Goal: Information Seeking & Learning: Learn about a topic

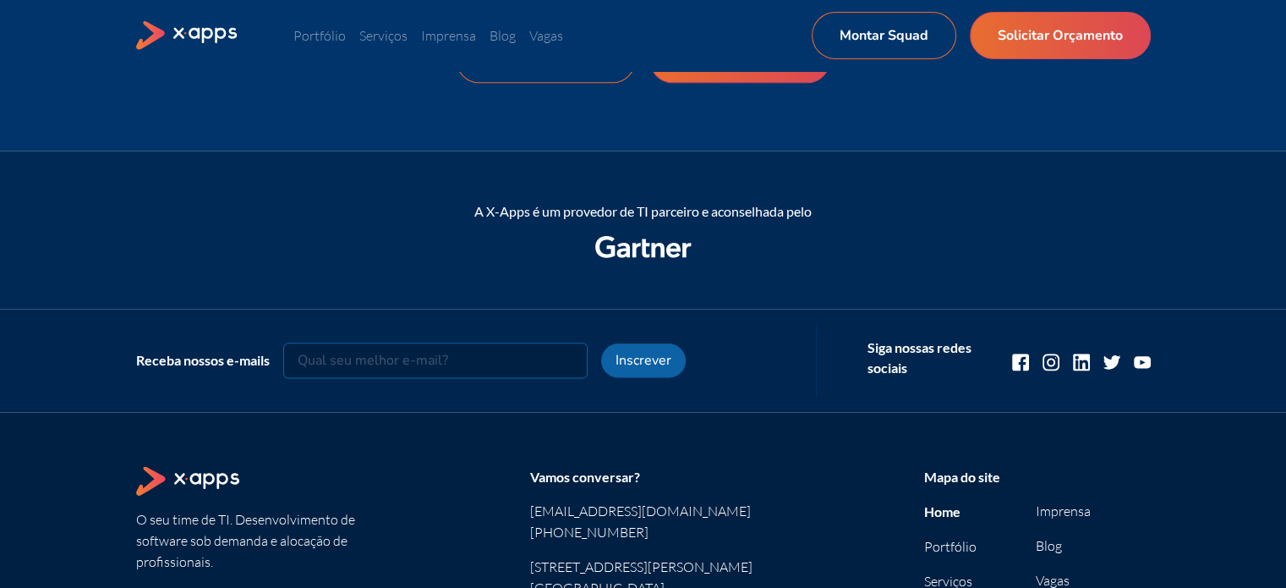
scroll to position [1891, 0]
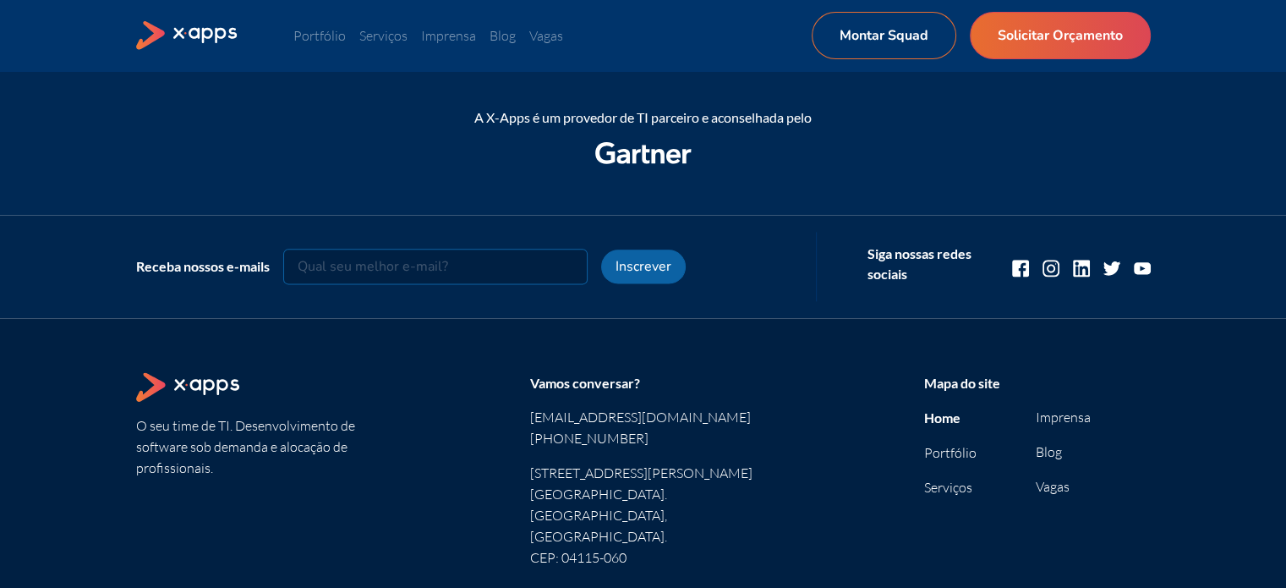
drag, startPoint x: 1298, startPoint y: 108, endPoint x: 1291, endPoint y: 497, distance: 389.1
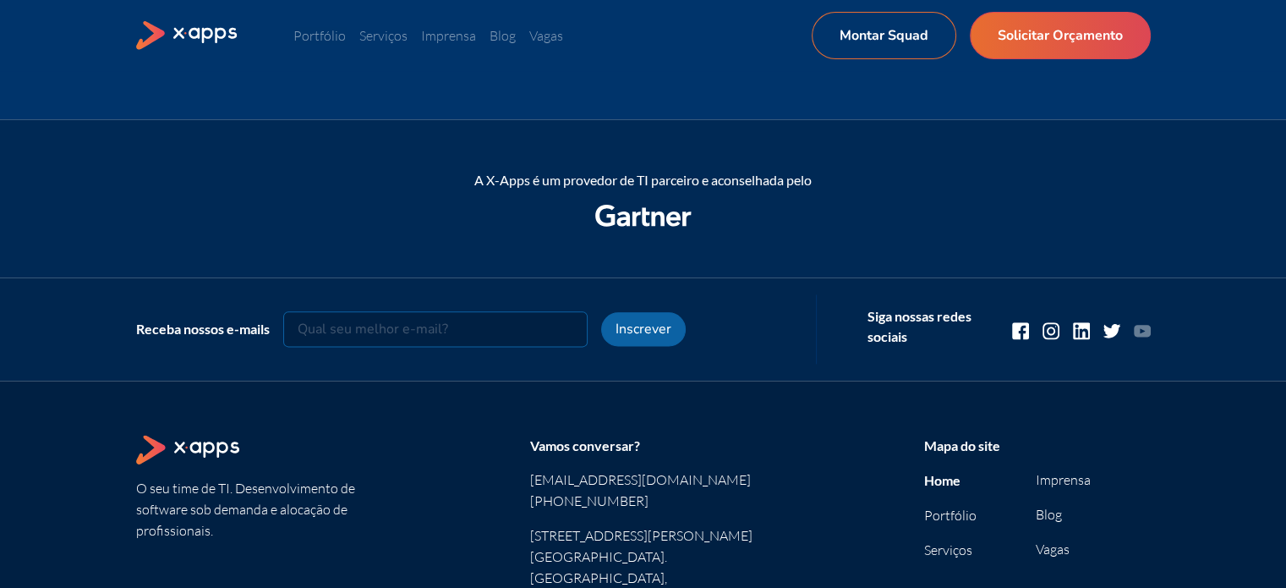
click at [1142, 326] on icon at bounding box center [1142, 331] width 17 height 12
click at [1113, 331] on icon at bounding box center [1112, 331] width 17 height 14
click at [1077, 326] on icon at bounding box center [1081, 330] width 17 height 17
click at [1047, 327] on icon at bounding box center [1051, 330] width 8 height 8
click at [1025, 337] on icon at bounding box center [1020, 330] width 17 height 17
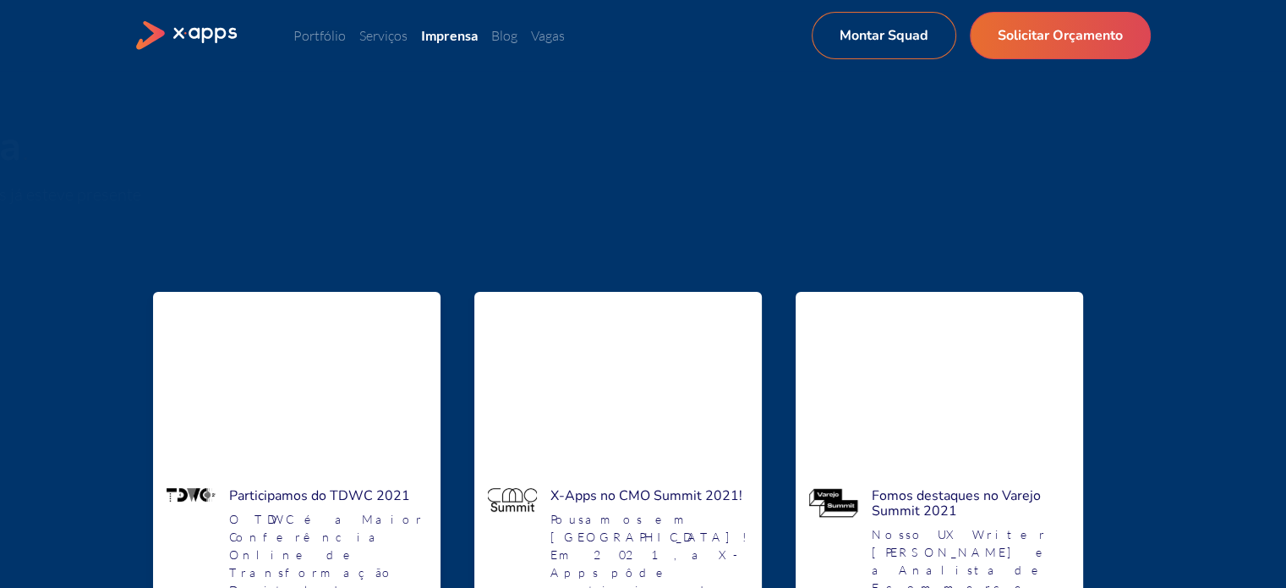
click at [360, 488] on h4 "Participamos do TDWC 2021" at bounding box center [328, 495] width 198 height 15
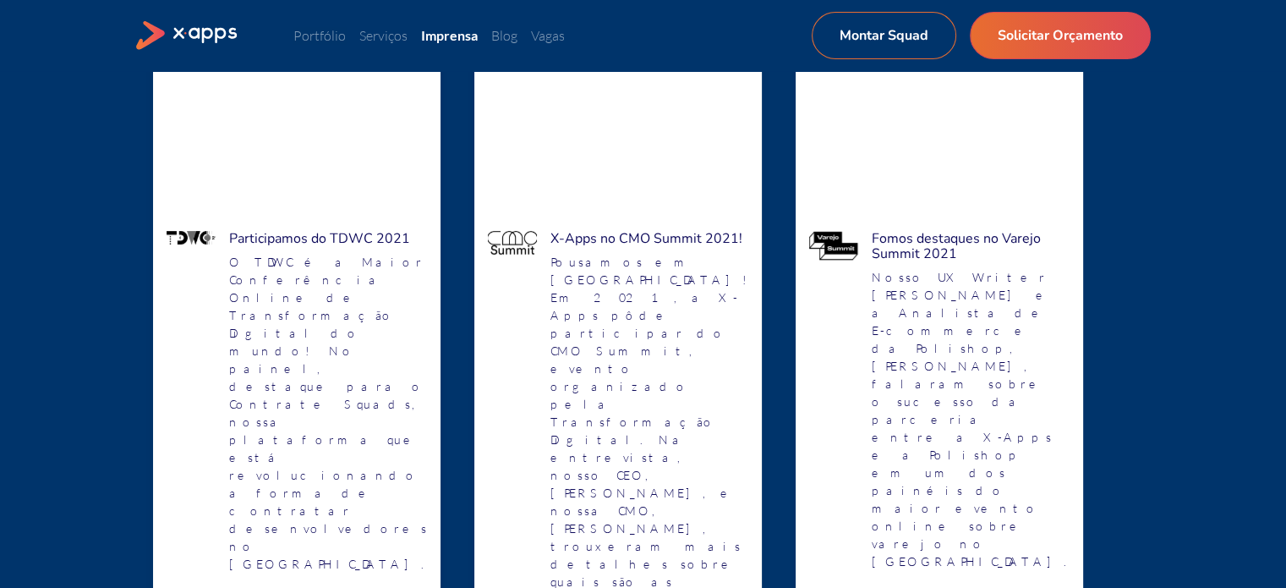
scroll to position [156, 0]
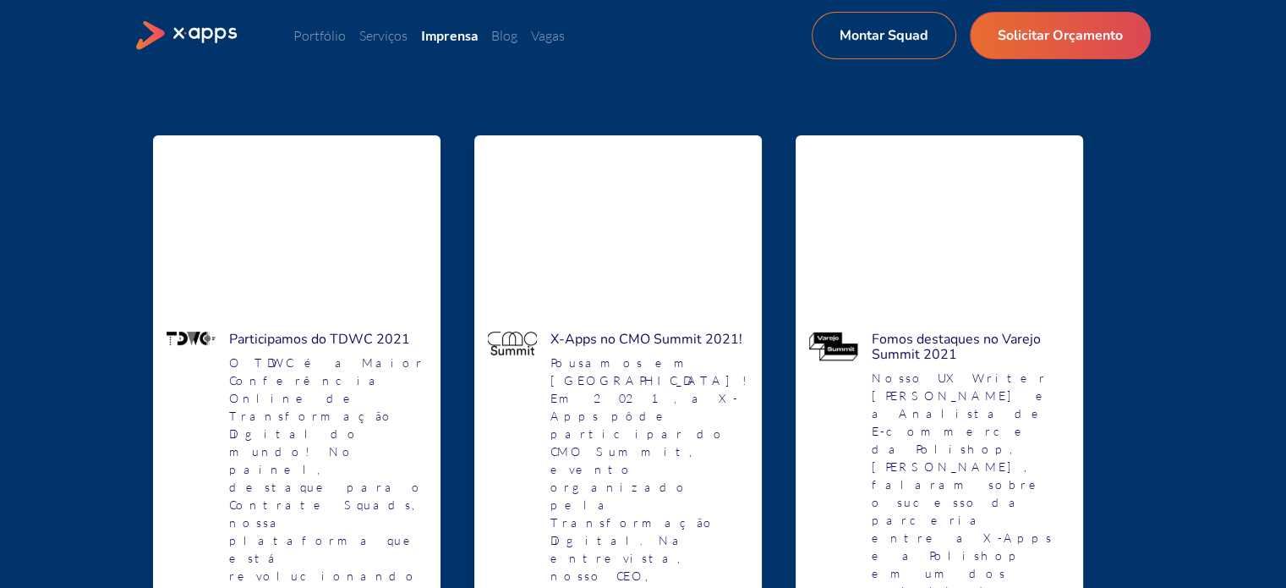
click at [388, 334] on h4 "Participamos do TDWC 2021" at bounding box center [328, 339] width 198 height 15
click at [359, 378] on p "O TDWC é a Maior Conferência Online de Transformação Digital do mundo! No paine…" at bounding box center [328, 513] width 198 height 320
click at [354, 390] on p "O TDWC é a Maior Conferência Online de Transformação Digital do mundo! No paine…" at bounding box center [328, 513] width 198 height 320
click at [352, 415] on p "O TDWC é a Maior Conferência Online de Transformação Digital do mundo! No paine…" at bounding box center [328, 513] width 198 height 320
click at [393, 332] on h4 "Participamos do TDWC 2021" at bounding box center [328, 339] width 198 height 15
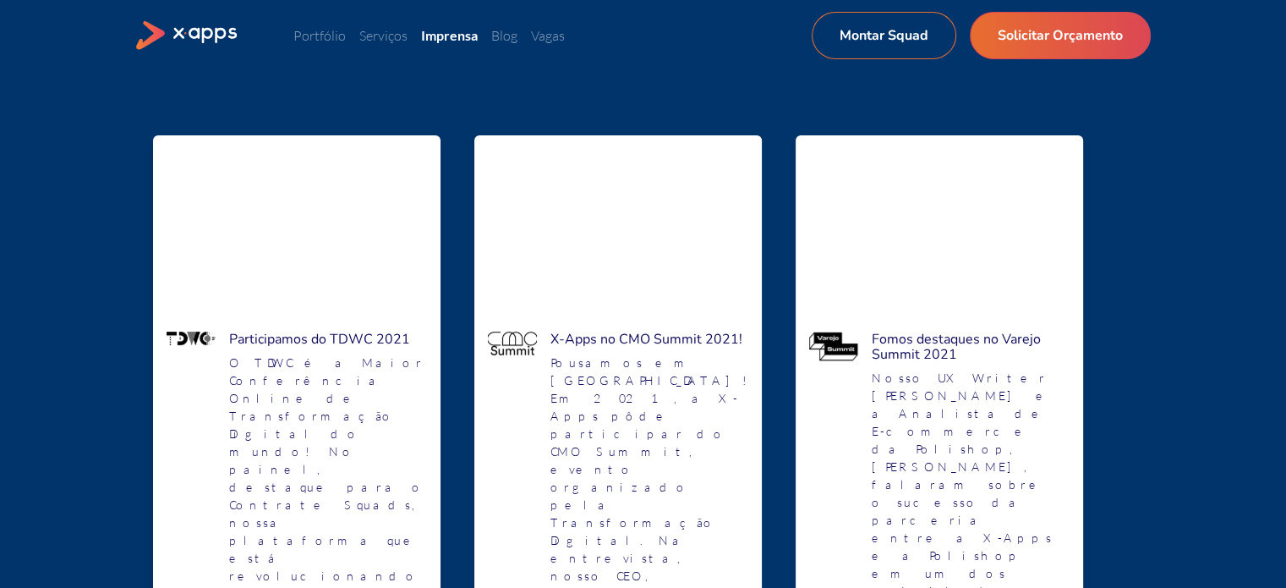
drag, startPoint x: 393, startPoint y: 332, endPoint x: 425, endPoint y: 332, distance: 31.3
click at [394, 332] on h4 "Participamos do TDWC 2021" at bounding box center [328, 339] width 198 height 15
drag, startPoint x: 722, startPoint y: 330, endPoint x: 528, endPoint y: 318, distance: 194.9
click at [722, 332] on h4 "X-Apps no CMO Summit 2021!" at bounding box center [650, 339] width 198 height 15
click at [499, 36] on link "Blog" at bounding box center [504, 35] width 26 height 17
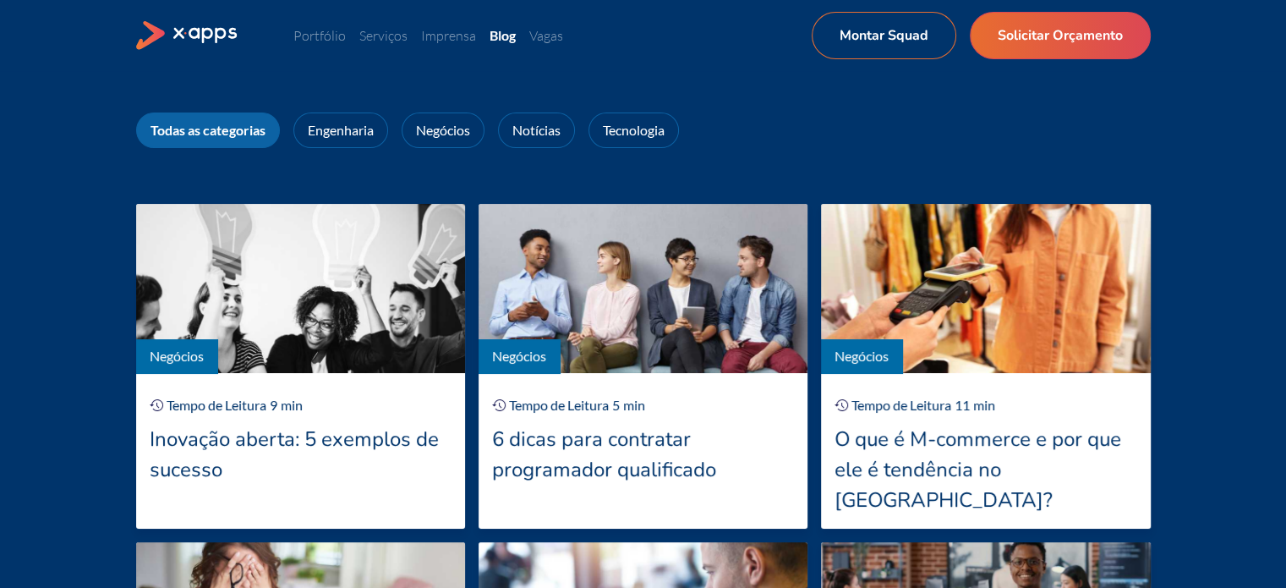
scroll to position [159, 0]
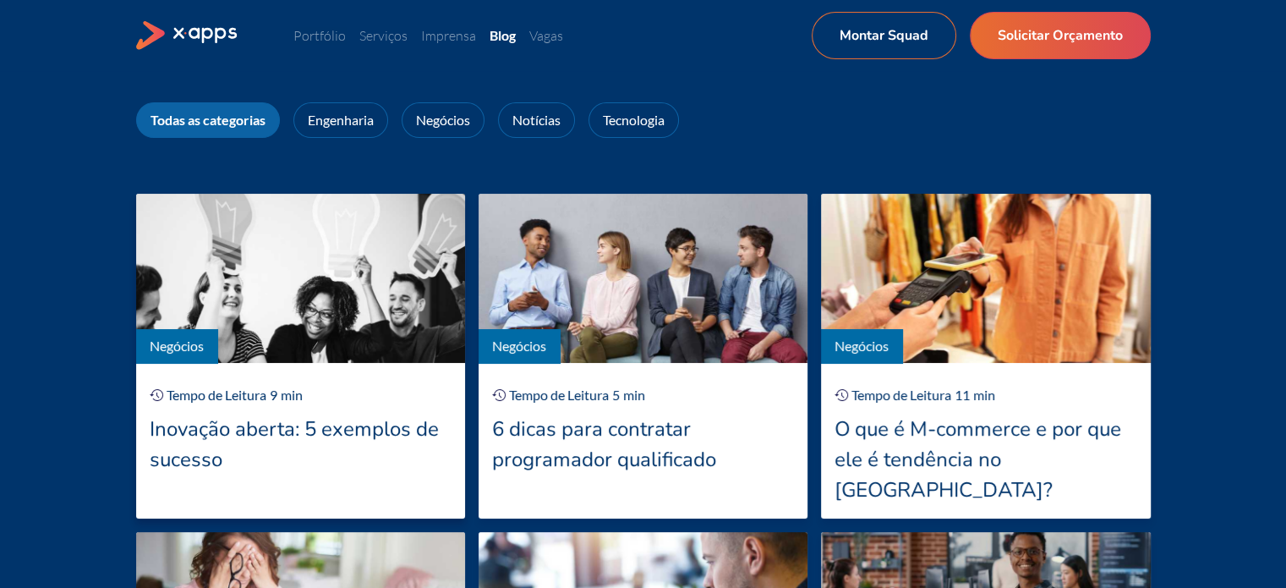
click at [254, 432] on div "Inovação aberta: 5 exemplos de sucesso" at bounding box center [301, 444] width 302 height 61
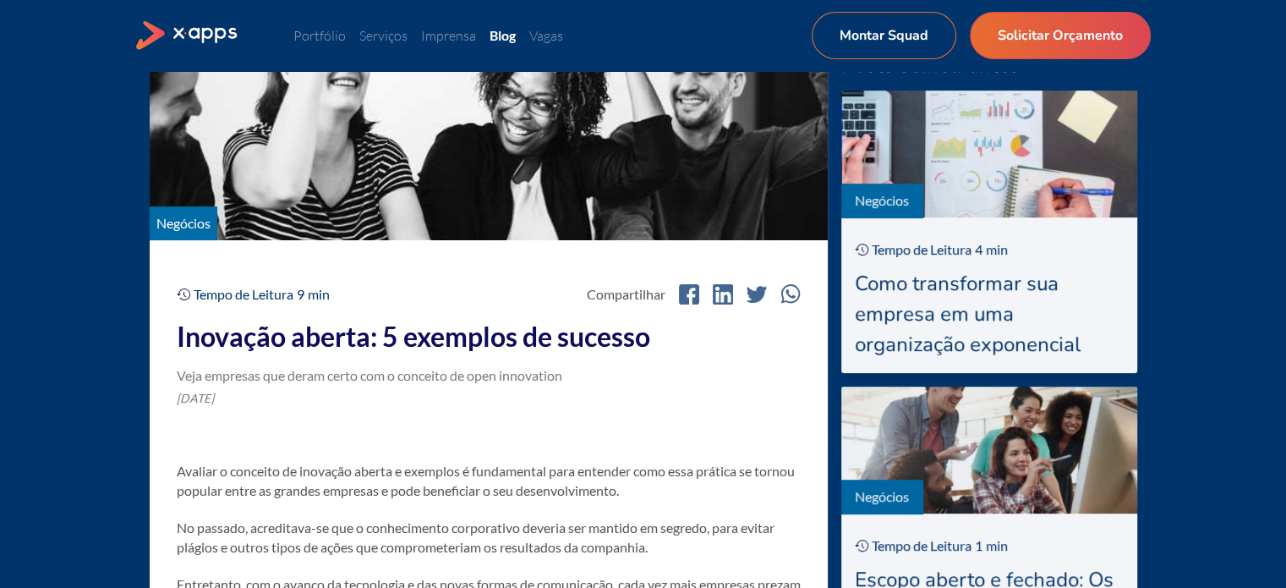
scroll to position [487, 0]
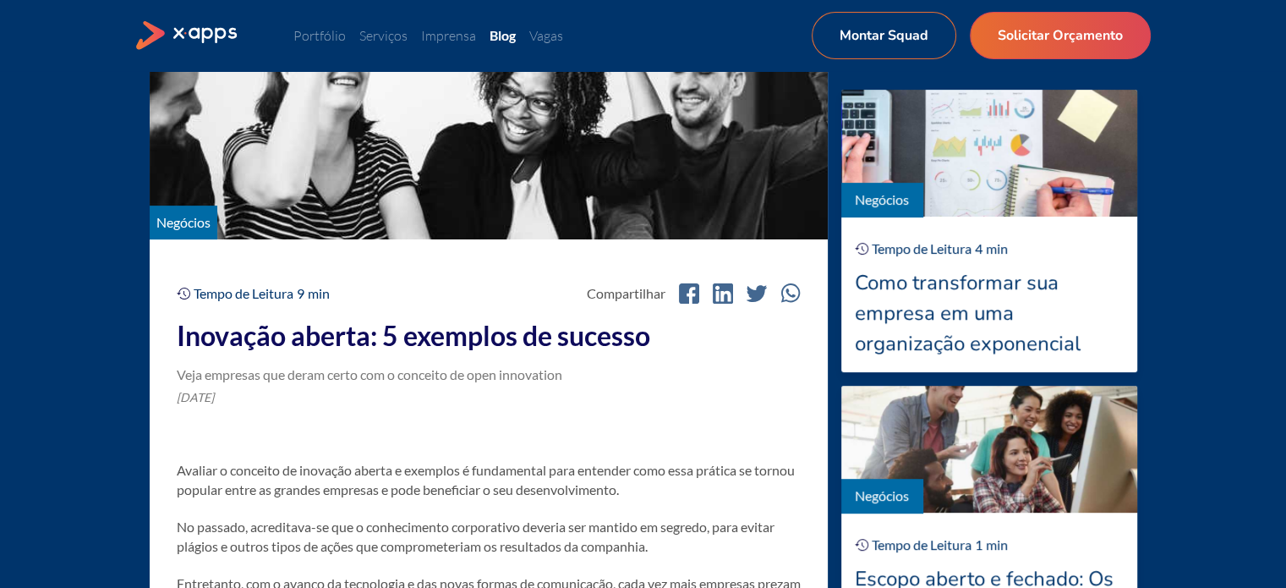
click at [288, 394] on div "[DATE]" at bounding box center [489, 397] width 624 height 18
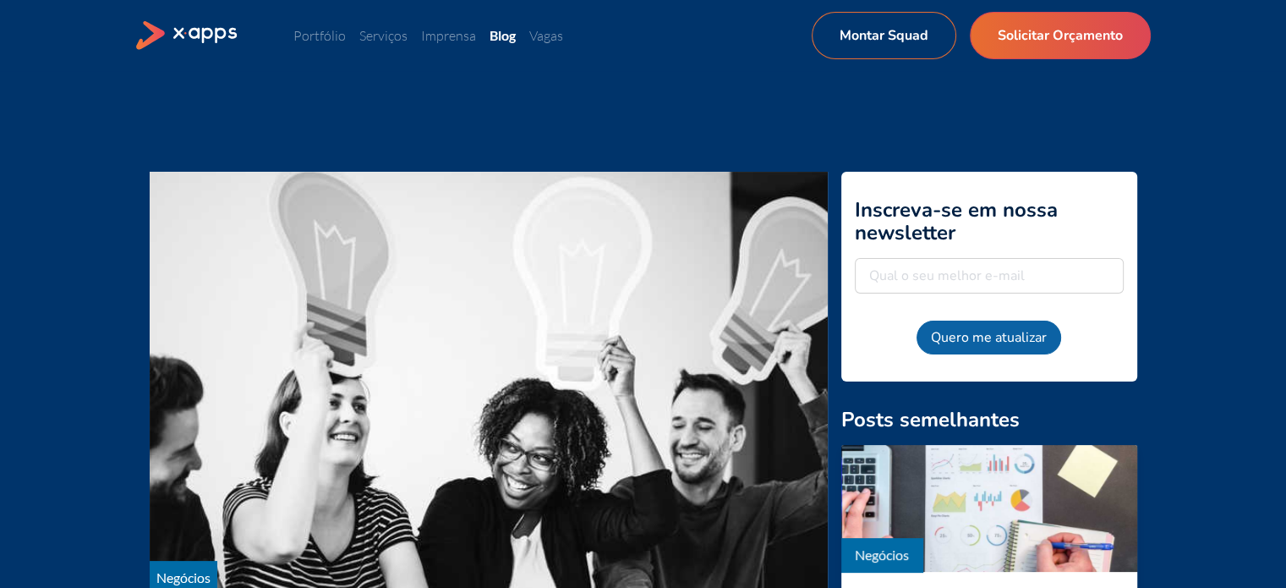
scroll to position [0, 0]
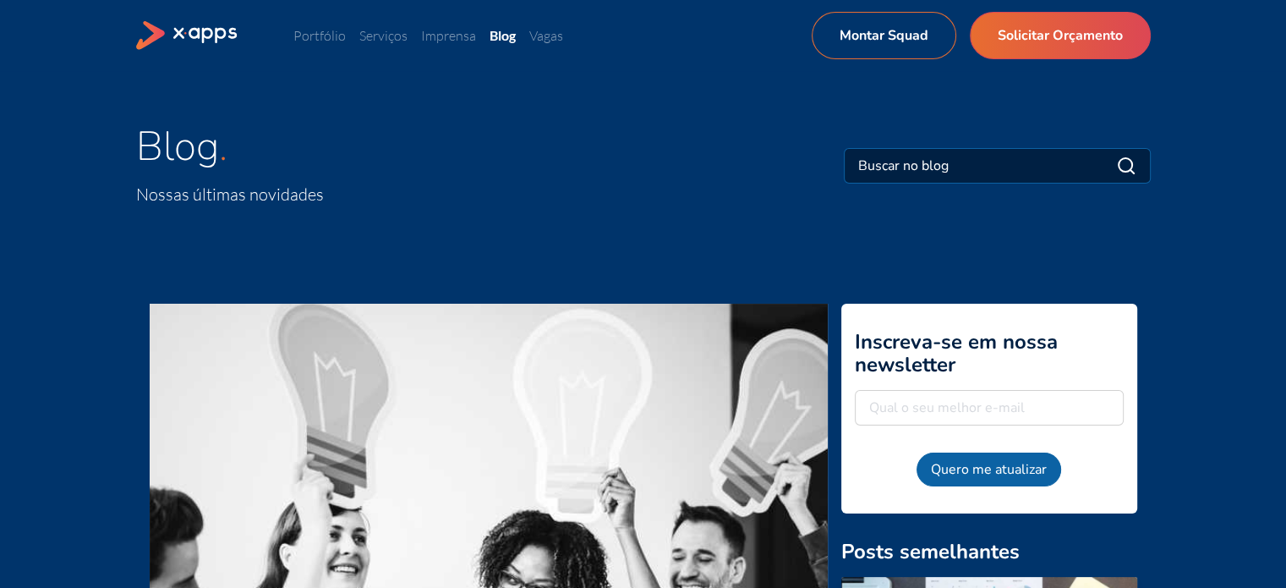
click at [509, 52] on div "Portfólio Serviços Imprensa Blog Vagas Montar Squad Solicitar Orçamento Montar …" at bounding box center [643, 35] width 1015 height 47
click at [508, 37] on link "Blog" at bounding box center [503, 35] width 26 height 16
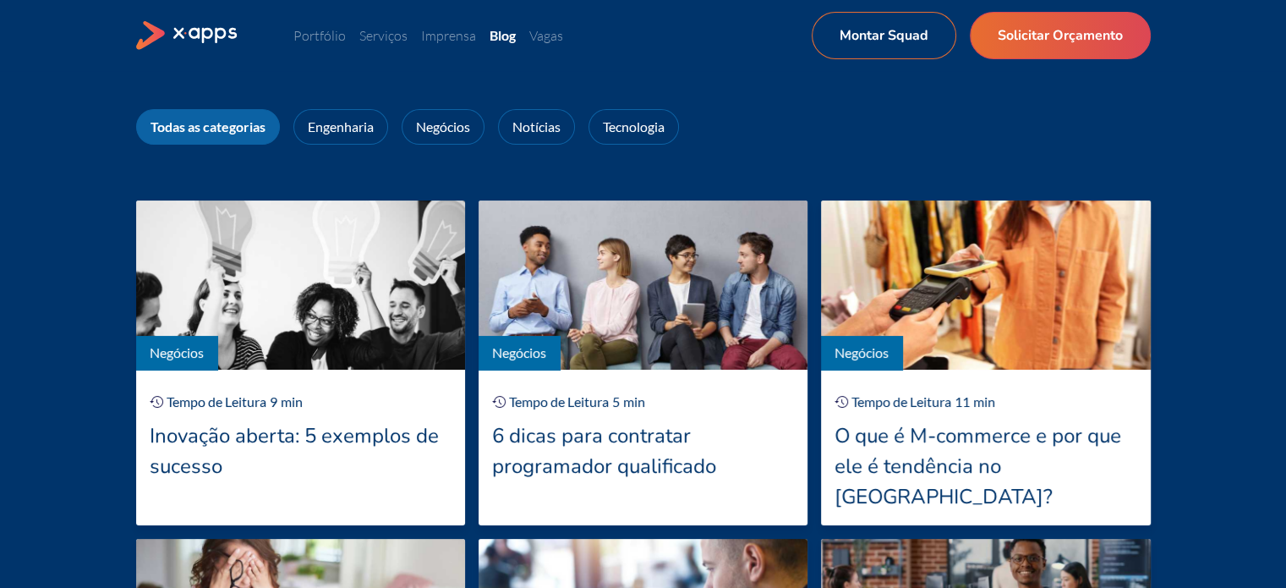
scroll to position [154, 0]
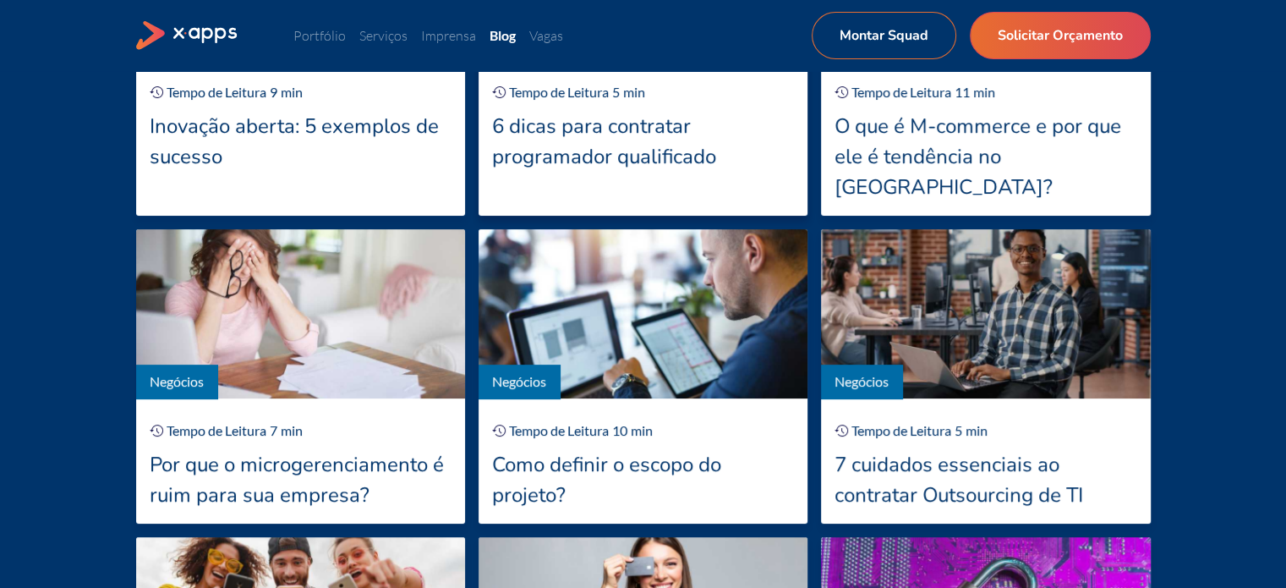
click at [611, 131] on div "6 dicas para contratar programador qualificado" at bounding box center [643, 141] width 302 height 61
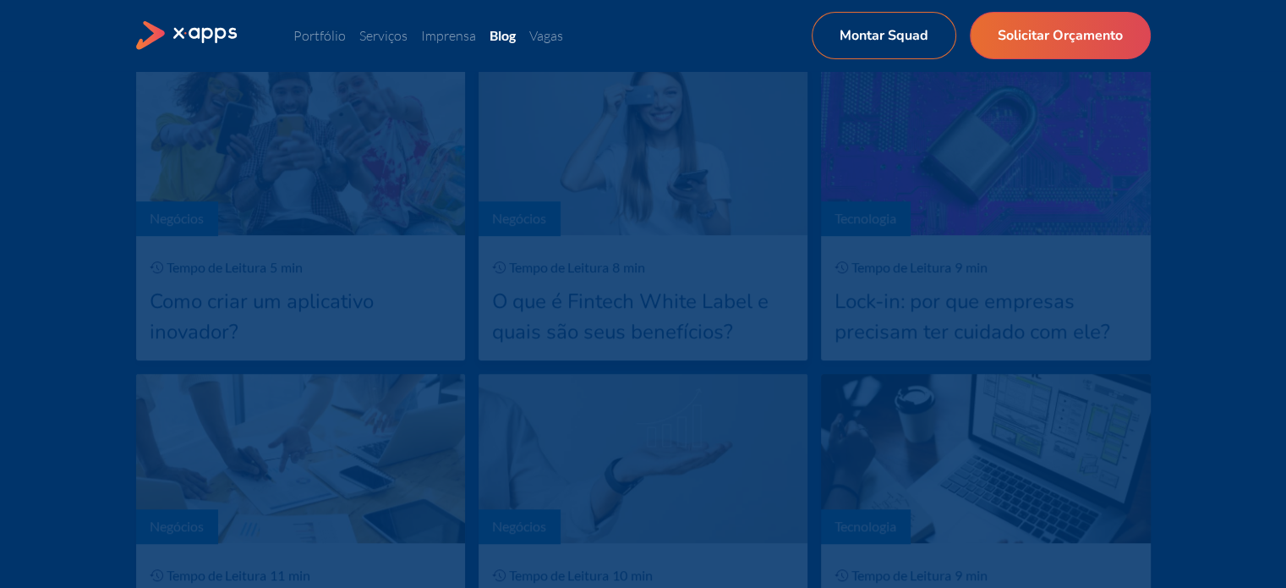
click at [627, 257] on div "min" at bounding box center [634, 267] width 22 height 20
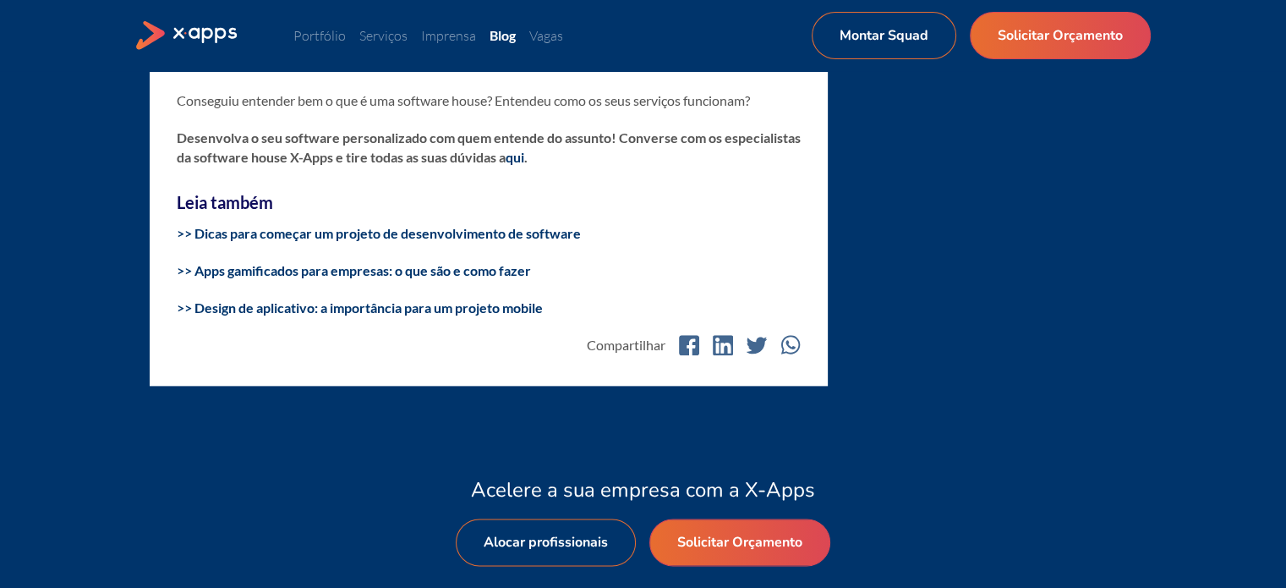
scroll to position [8473, 0]
